Goal: Book appointment/travel/reservation

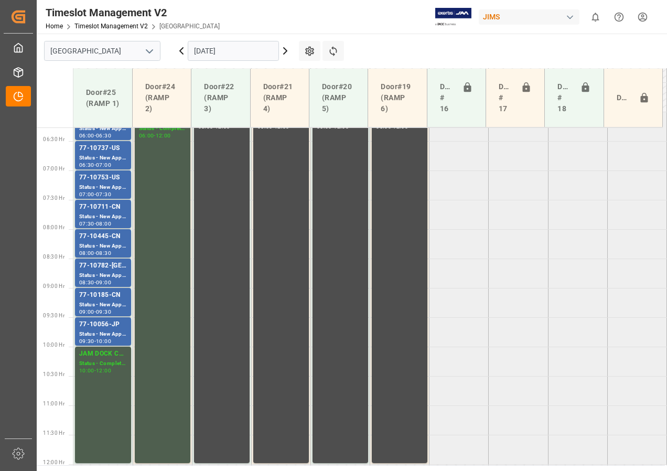
scroll to position [319, 0]
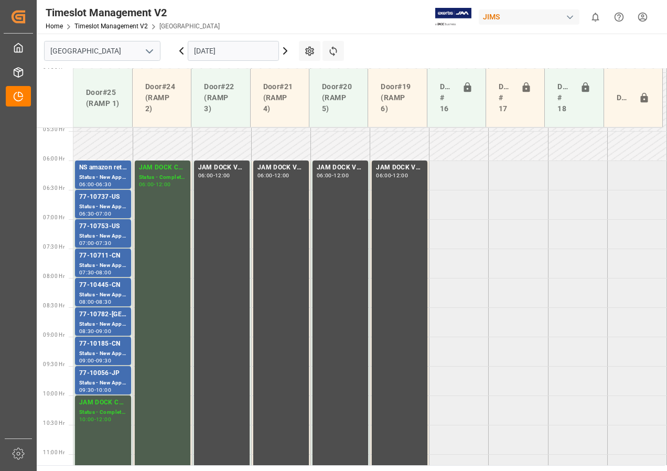
click at [286, 49] on icon at bounding box center [285, 51] width 13 height 13
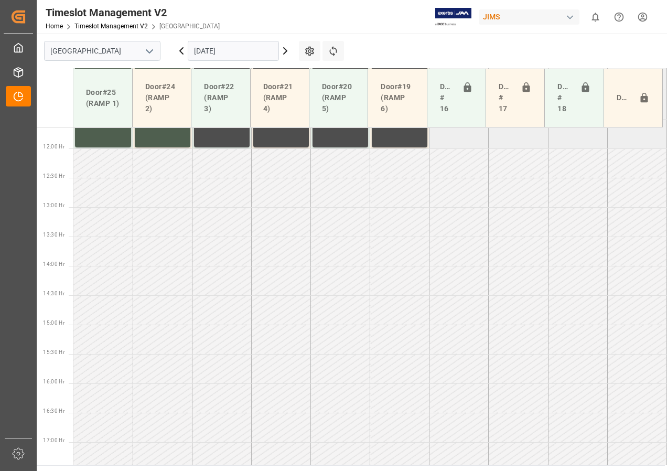
scroll to position [683, 0]
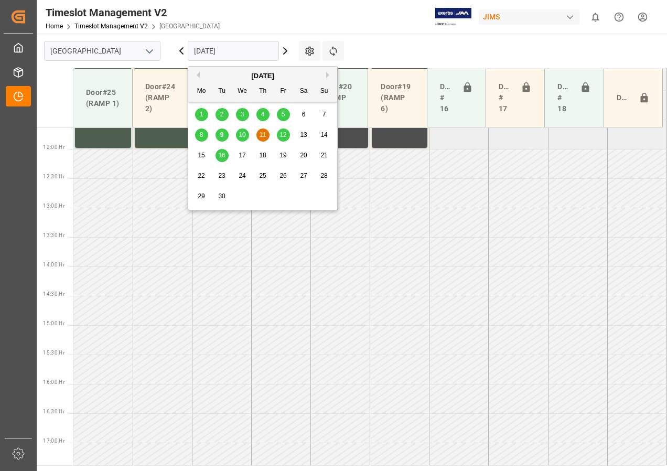
click at [249, 57] on input "[DATE]" at bounding box center [233, 51] width 91 height 20
click at [281, 134] on span "12" at bounding box center [282, 134] width 7 height 7
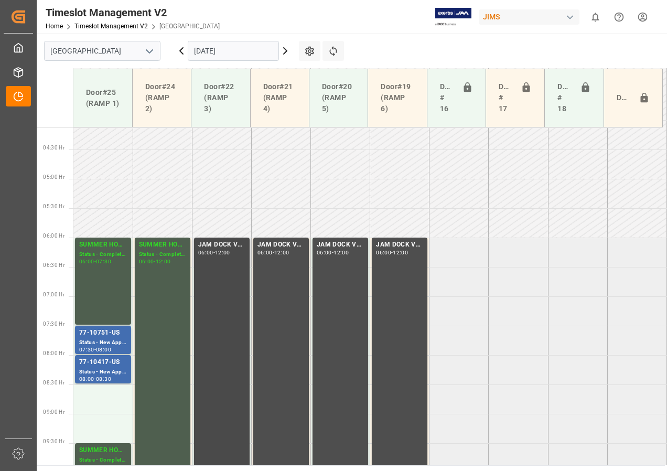
scroll to position [400, 0]
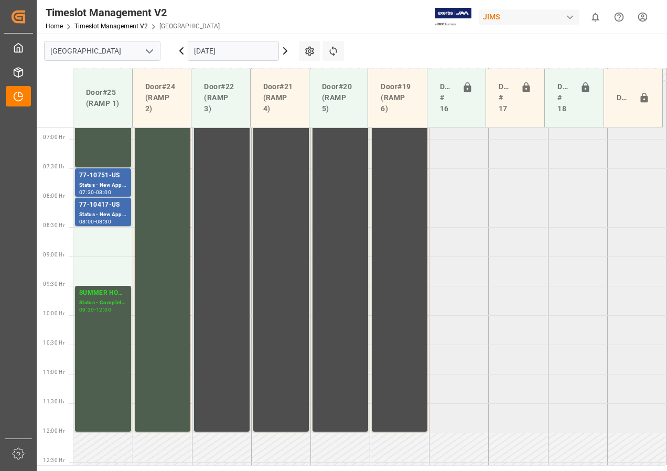
click at [230, 51] on input "[DATE]" at bounding box center [233, 51] width 91 height 20
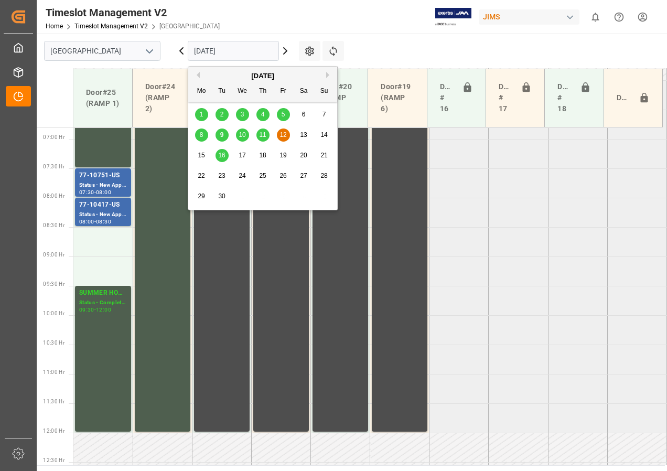
click at [264, 133] on span "11" at bounding box center [262, 134] width 7 height 7
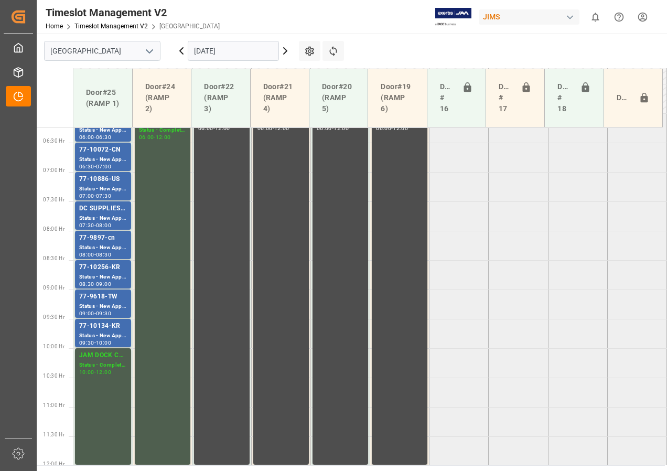
scroll to position [314, 0]
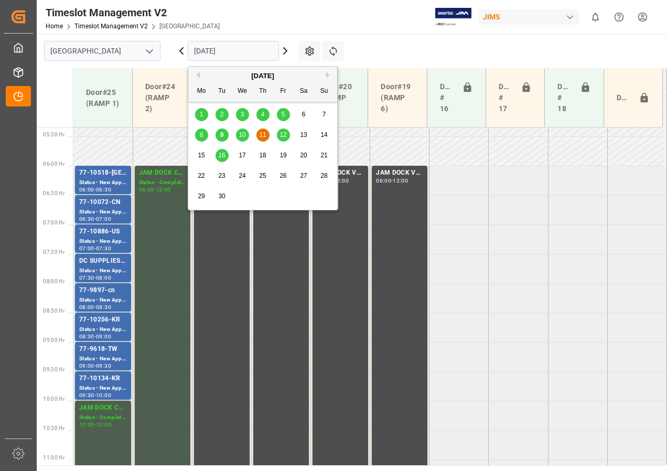
click at [245, 52] on input "[DATE]" at bounding box center [233, 51] width 91 height 20
click at [241, 136] on span "10" at bounding box center [242, 134] width 7 height 7
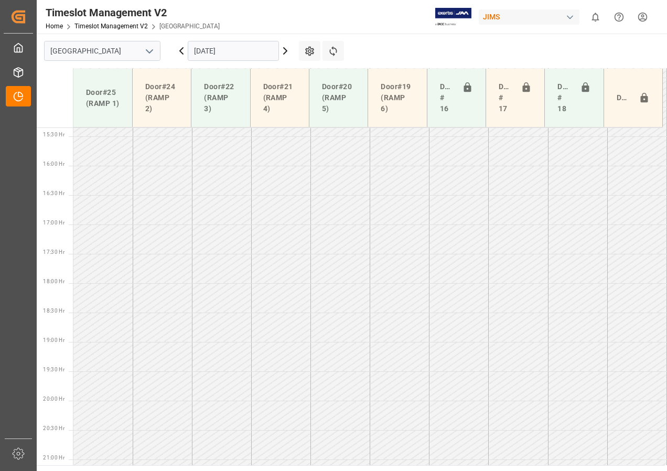
scroll to position [955, 0]
click at [234, 51] on input "[DATE]" at bounding box center [233, 51] width 91 height 20
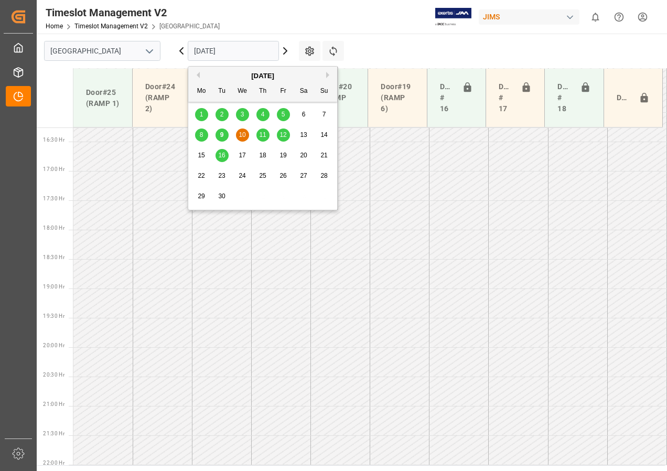
click at [149, 188] on td at bounding box center [162, 185] width 59 height 29
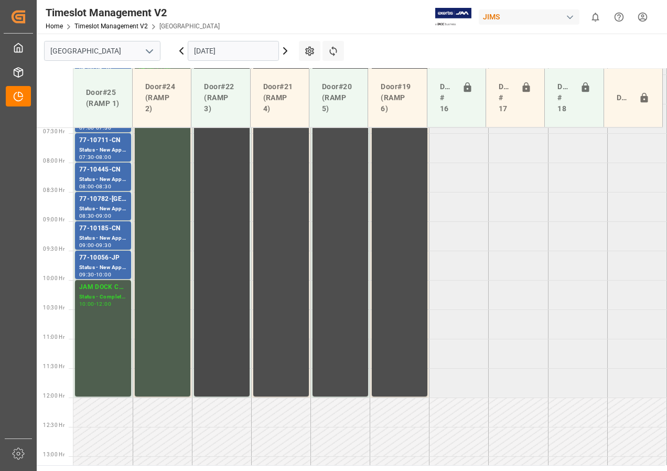
scroll to position [326, 0]
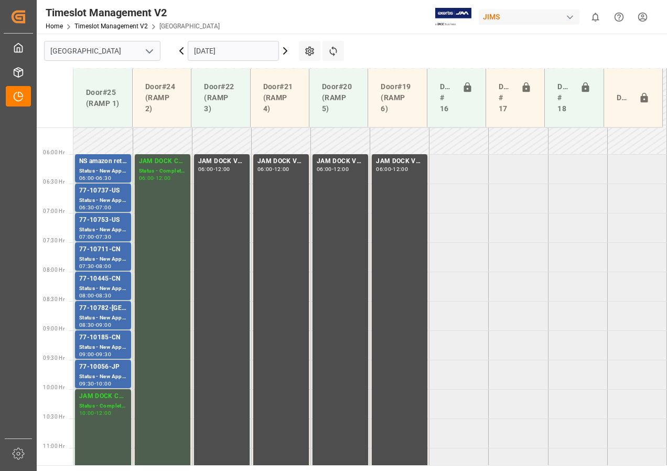
click at [284, 51] on icon at bounding box center [285, 51] width 13 height 13
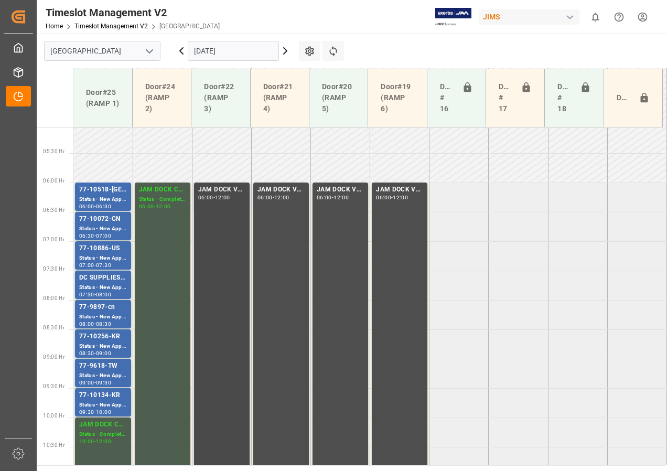
scroll to position [286, 0]
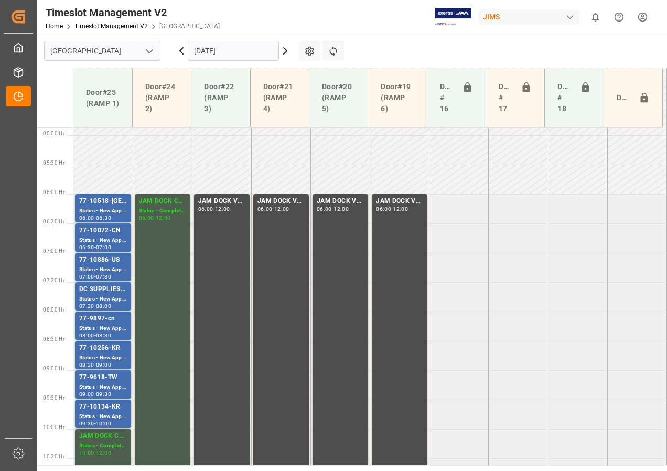
click at [284, 53] on icon at bounding box center [285, 51] width 13 height 13
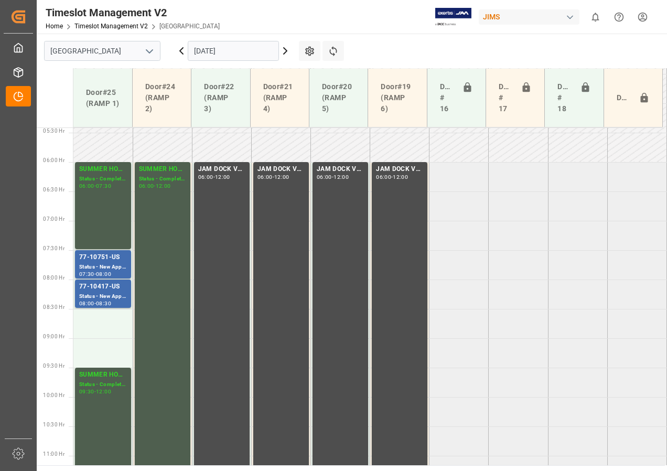
scroll to position [256, 0]
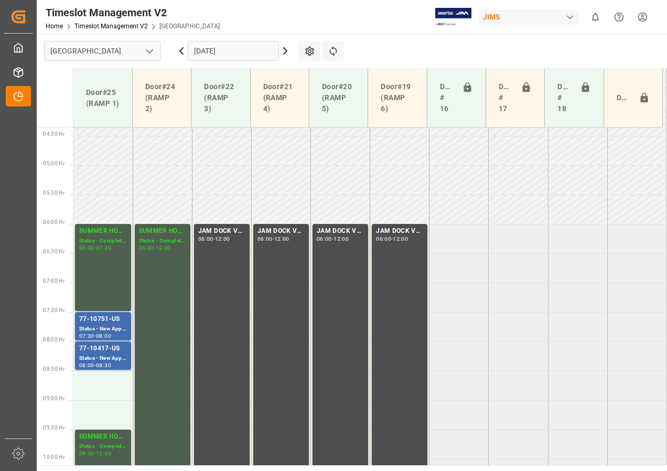
click at [213, 50] on input "[DATE]" at bounding box center [233, 51] width 91 height 20
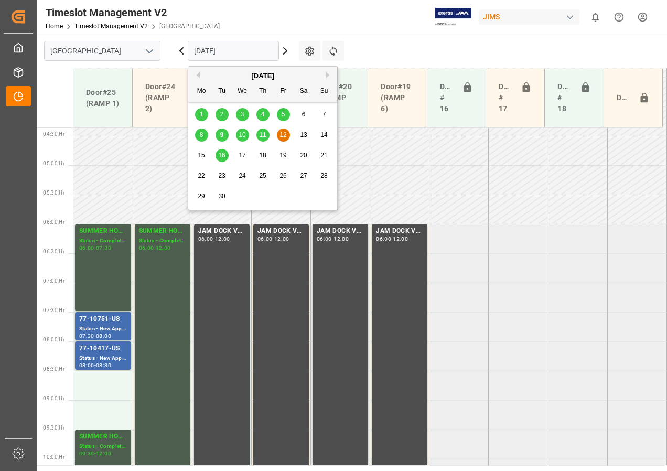
click at [239, 135] on span "10" at bounding box center [242, 134] width 7 height 7
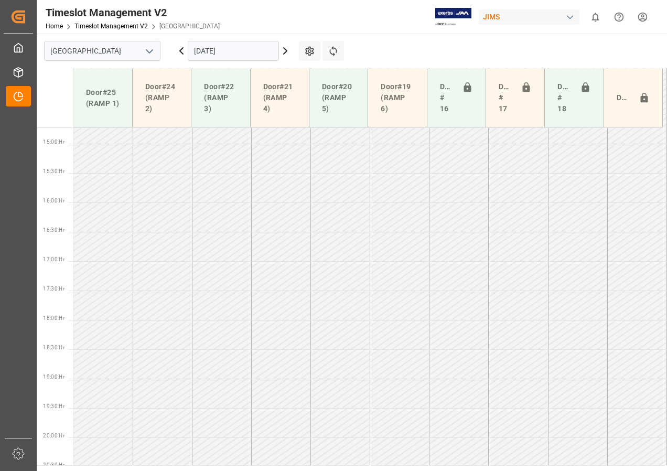
scroll to position [955, 0]
